Goal: Information Seeking & Learning: Learn about a topic

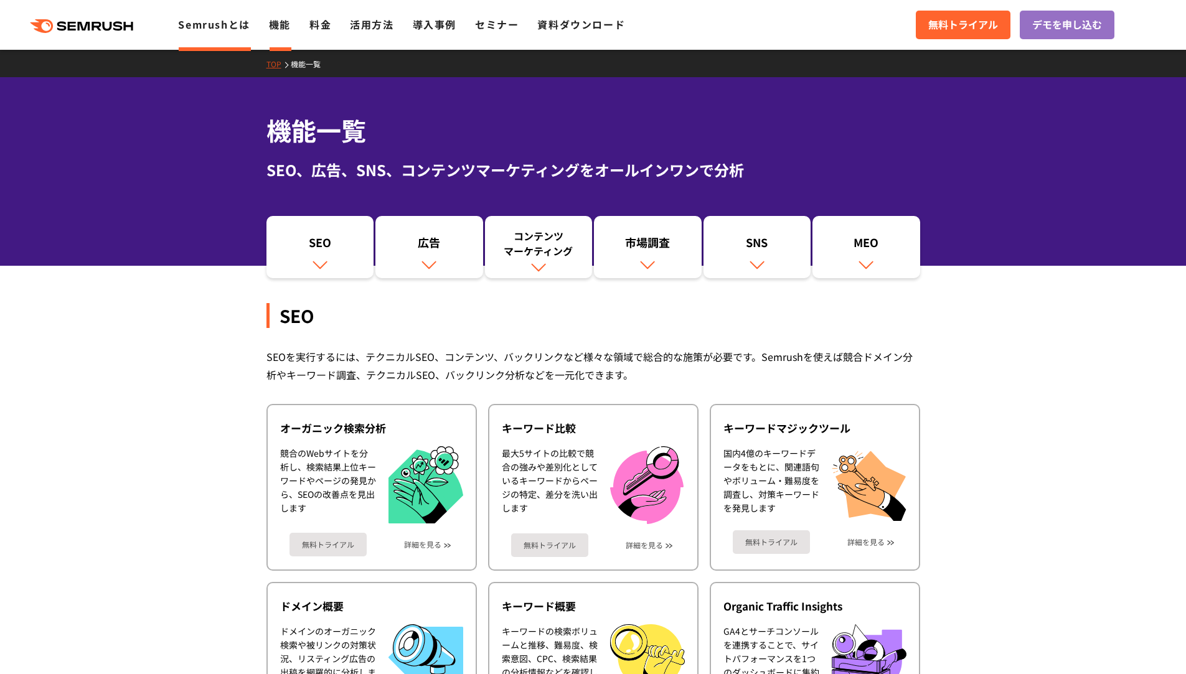
click at [238, 21] on link "Semrushとは" at bounding box center [214, 24] width 72 height 15
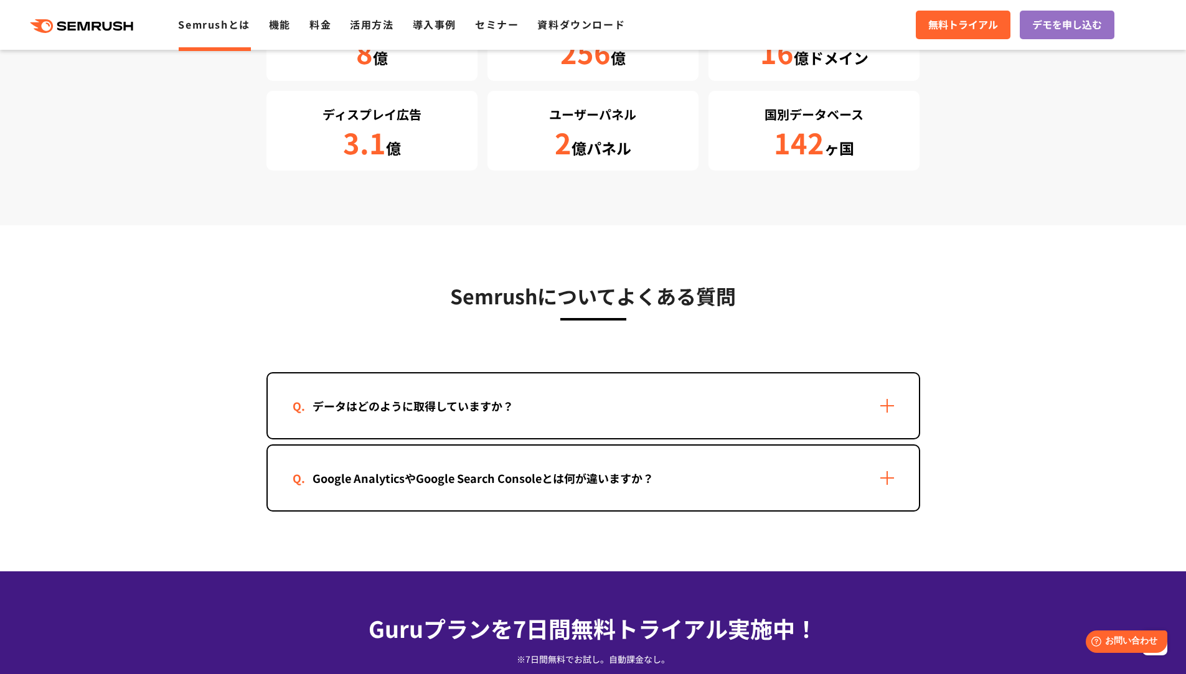
scroll to position [2320, 0]
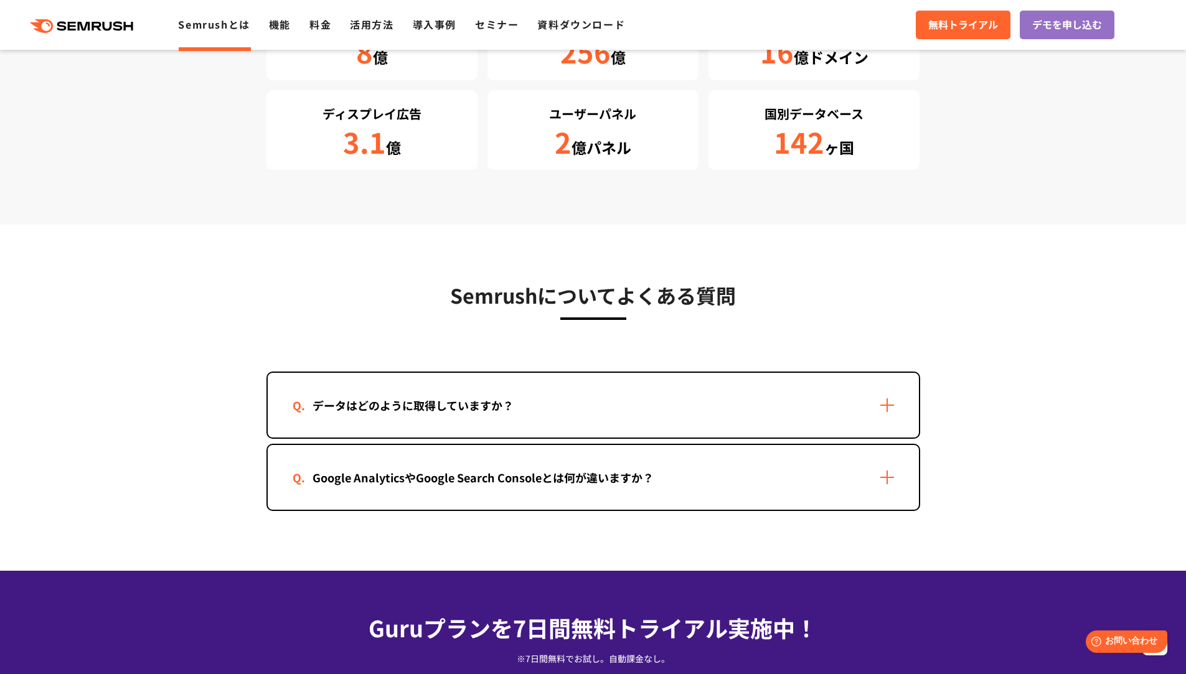
click at [499, 428] on div "データはどのように取得していますか？" at bounding box center [593, 405] width 651 height 65
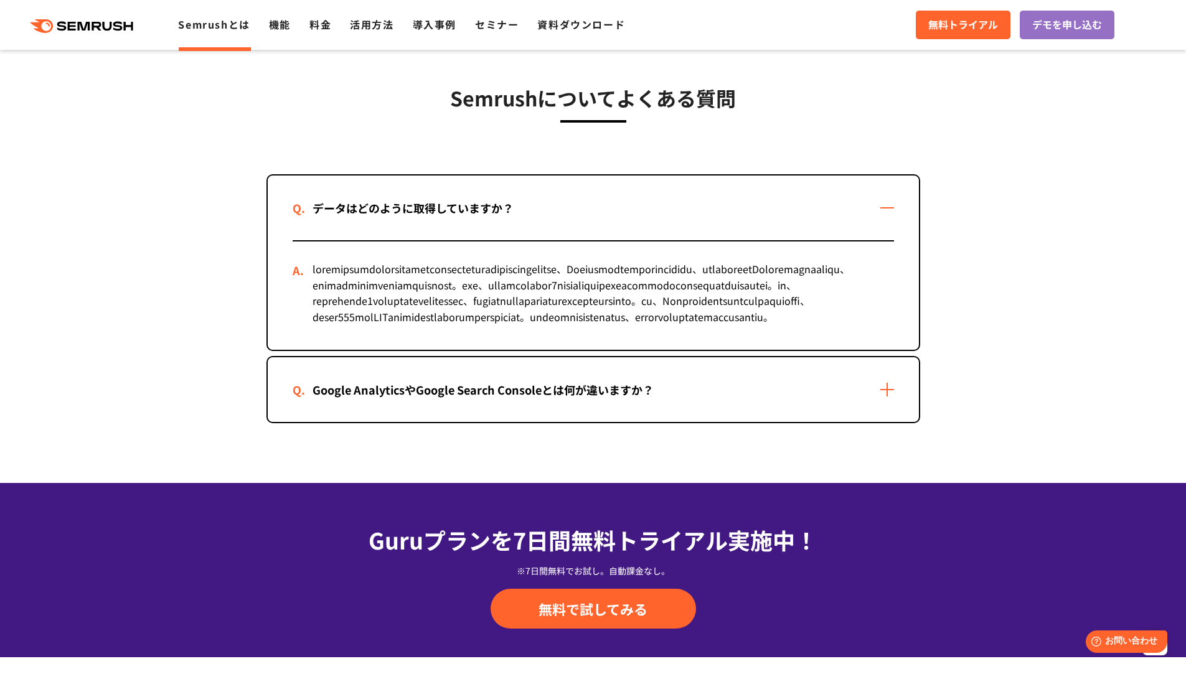
scroll to position [2517, 0]
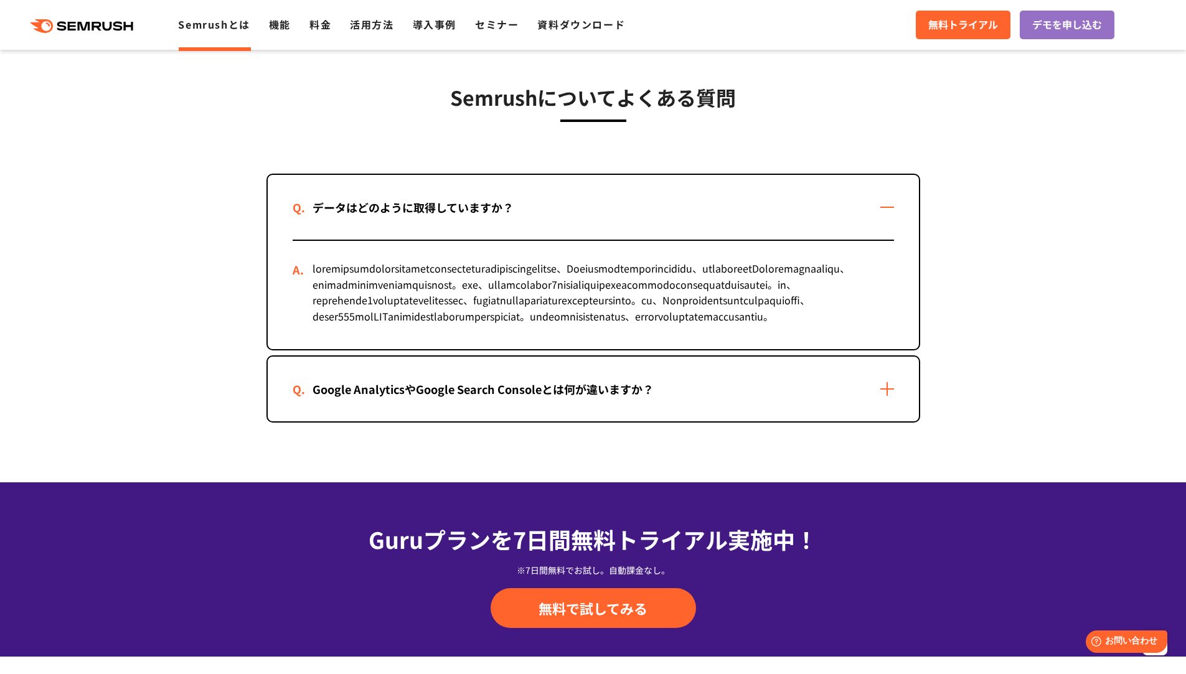
click at [527, 398] on div "Google AnalyticsやGoogle Search Consoleとは何が違いますか？" at bounding box center [483, 389] width 381 height 18
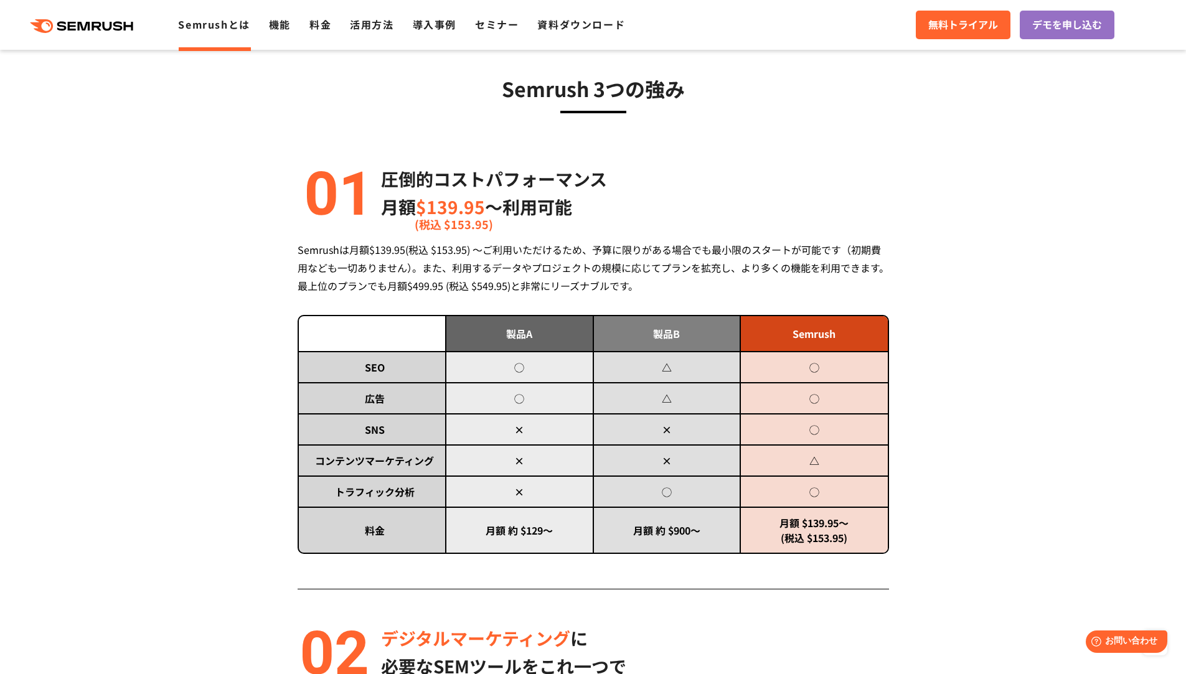
scroll to position [0, 0]
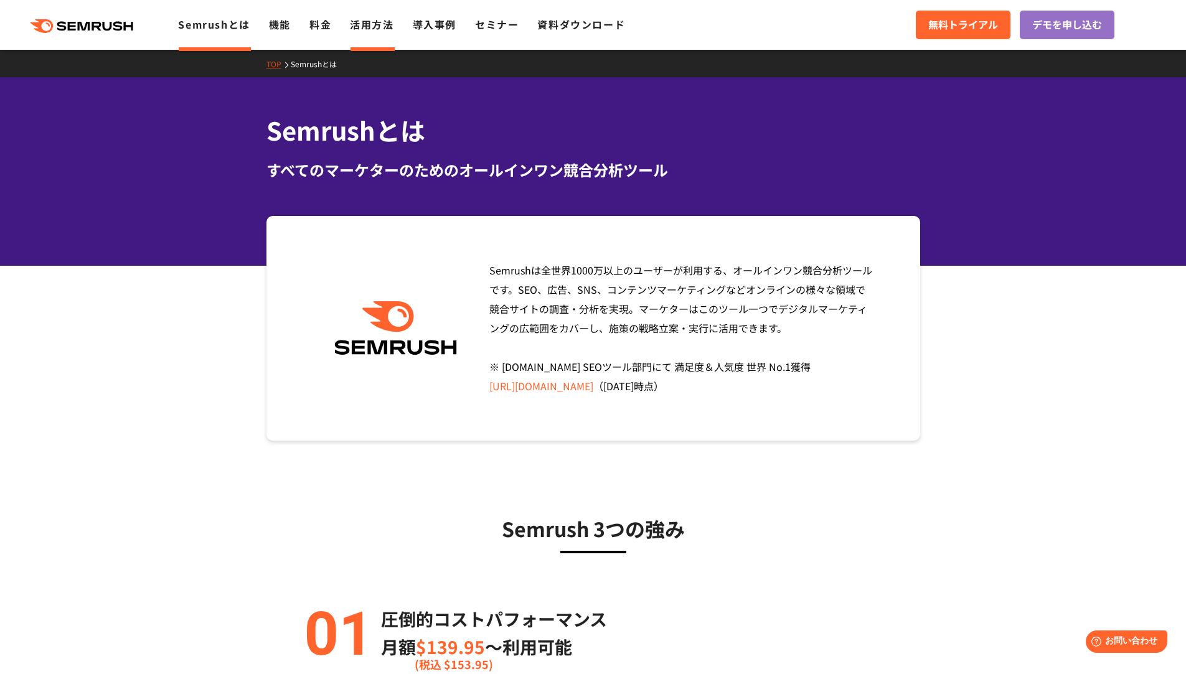
click at [365, 27] on link "活用方法" at bounding box center [372, 24] width 44 height 15
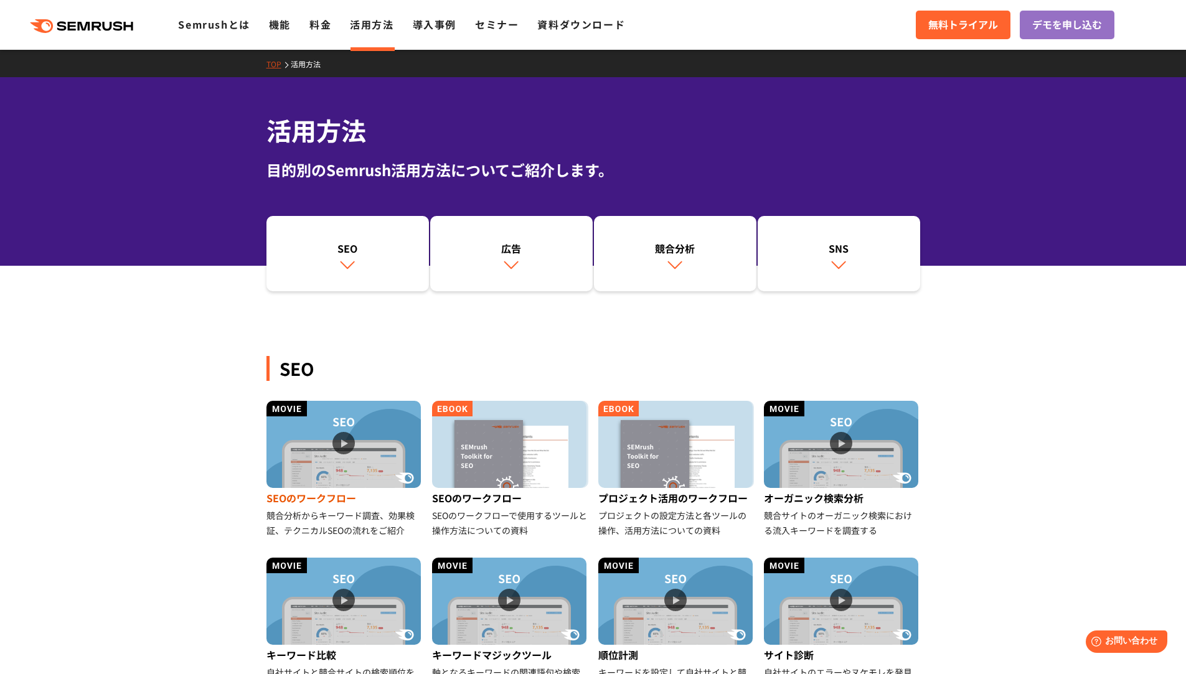
click at [371, 445] on img at bounding box center [343, 444] width 154 height 87
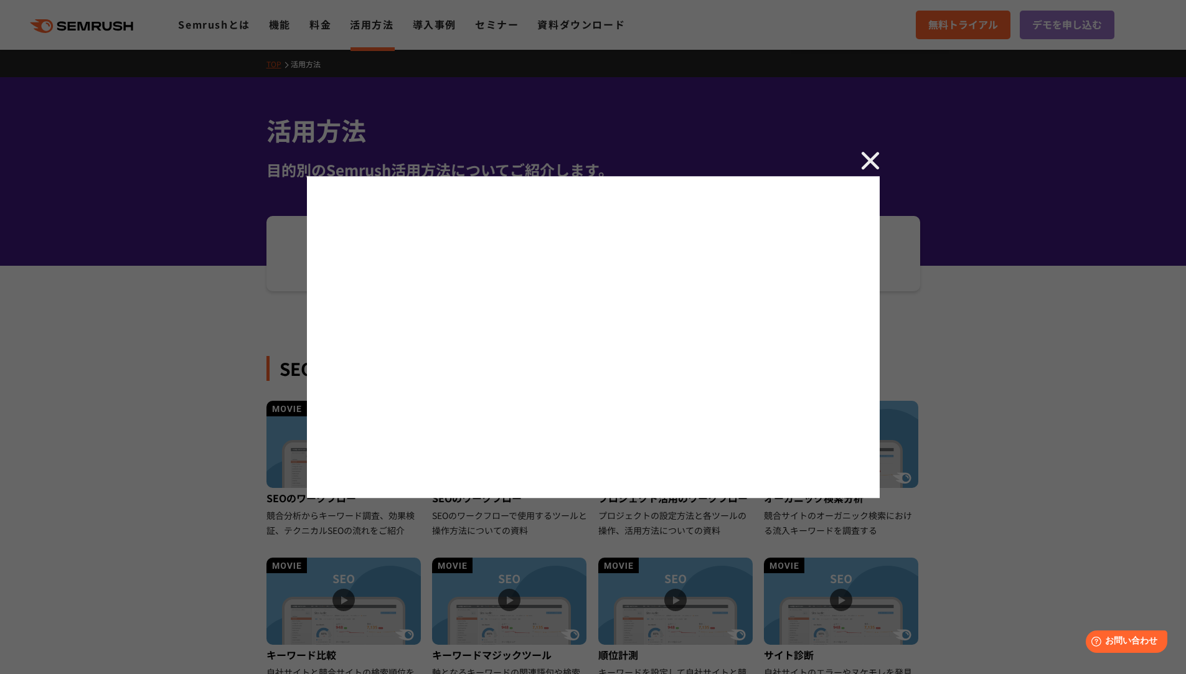
click at [861, 163] on img at bounding box center [870, 160] width 19 height 19
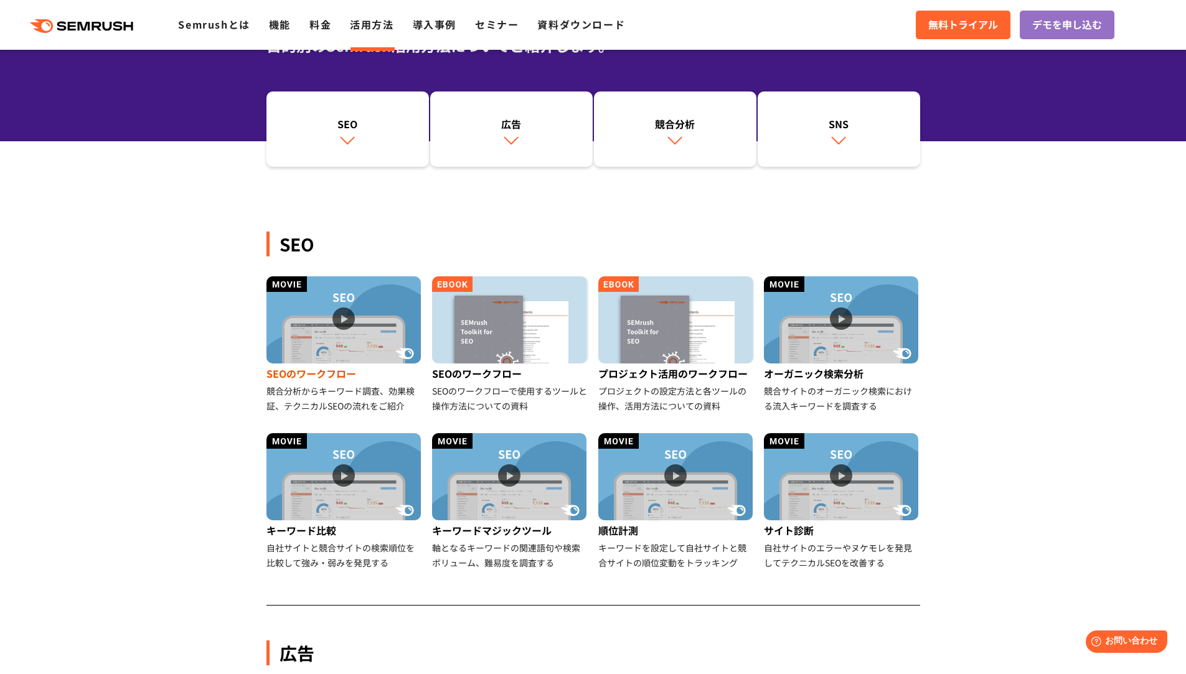
scroll to position [126, 0]
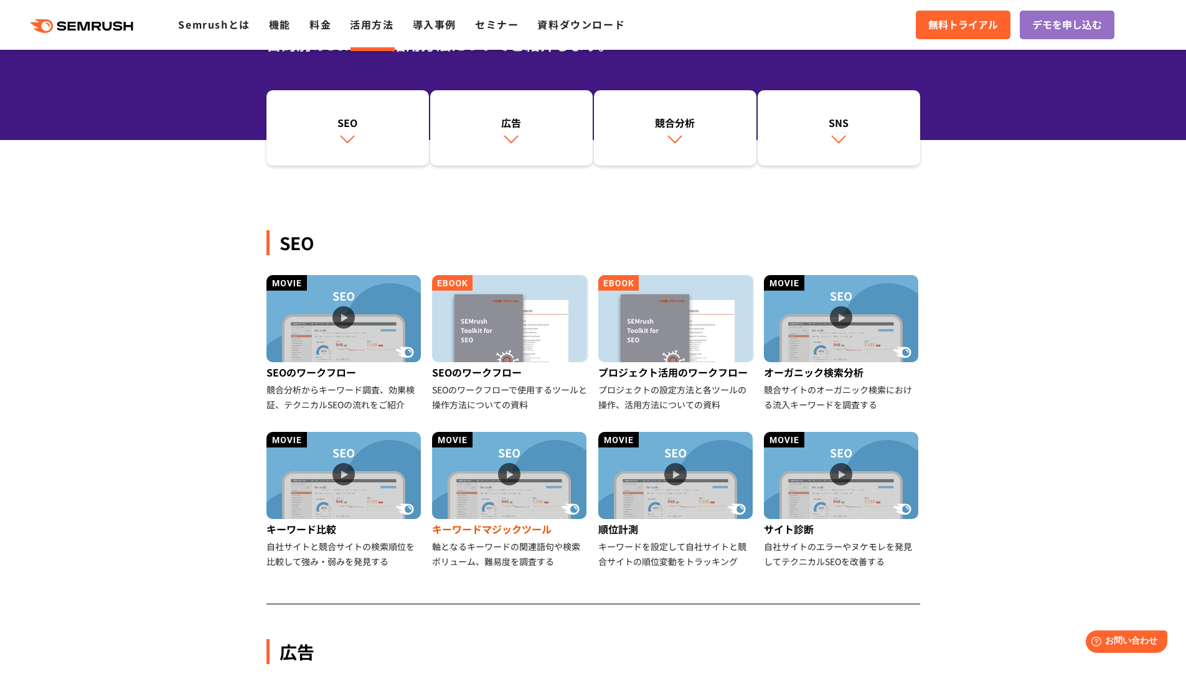
click at [479, 468] on img at bounding box center [509, 475] width 154 height 87
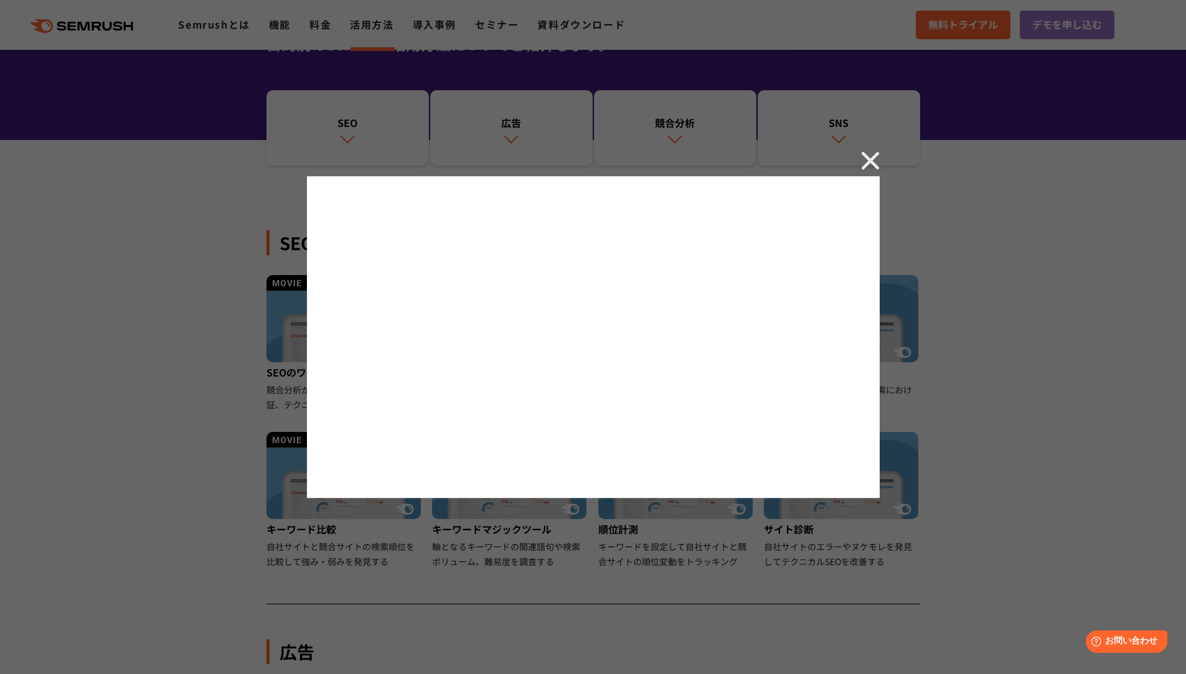
click at [867, 166] on img at bounding box center [870, 160] width 19 height 19
